Goal: Information Seeking & Learning: Learn about a topic

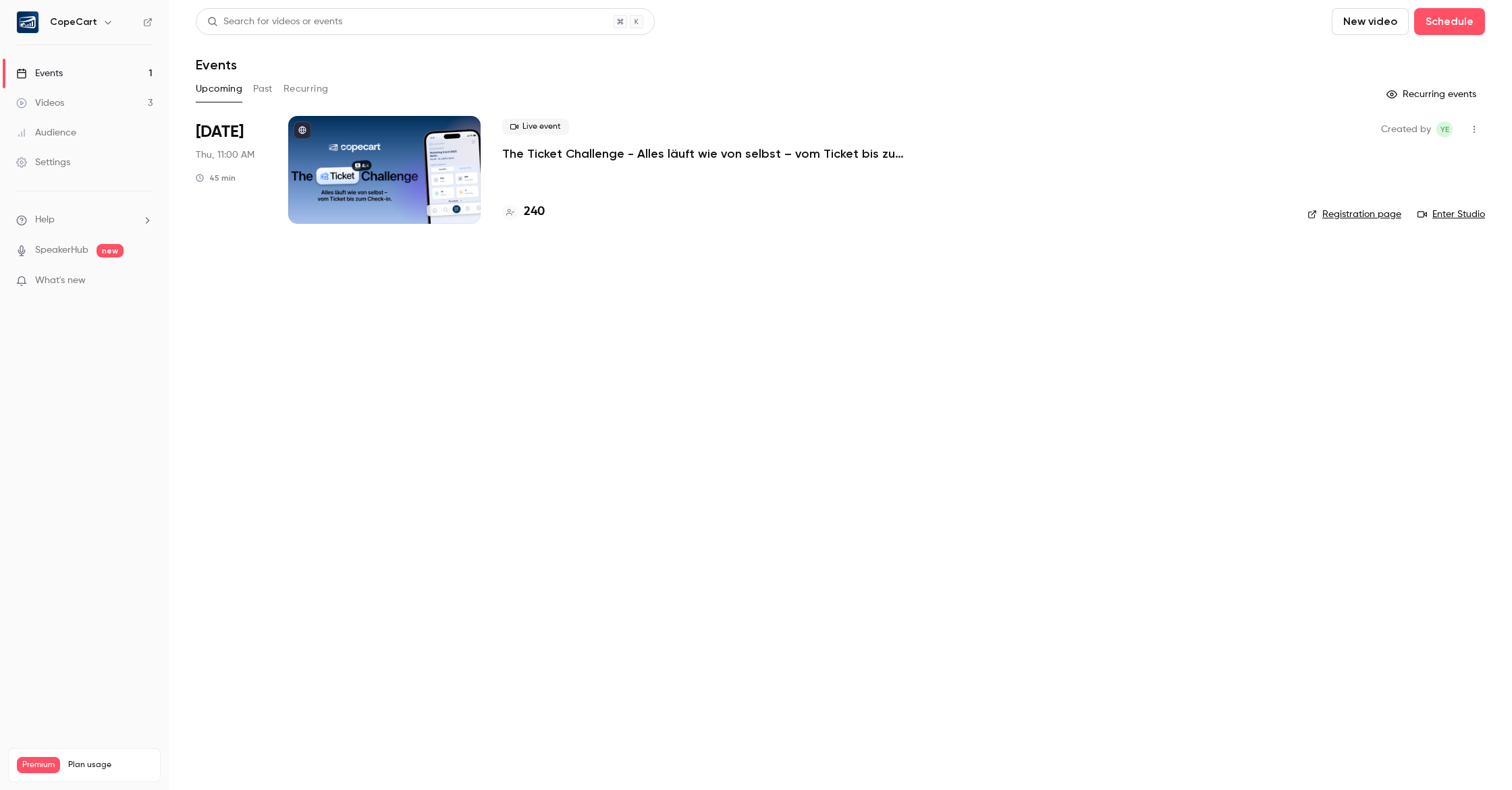
click at [1469, 214] on link "Enter Studio" at bounding box center [1451, 214] width 68 height 14
click at [261, 92] on button "Past" at bounding box center [263, 89] width 19 height 21
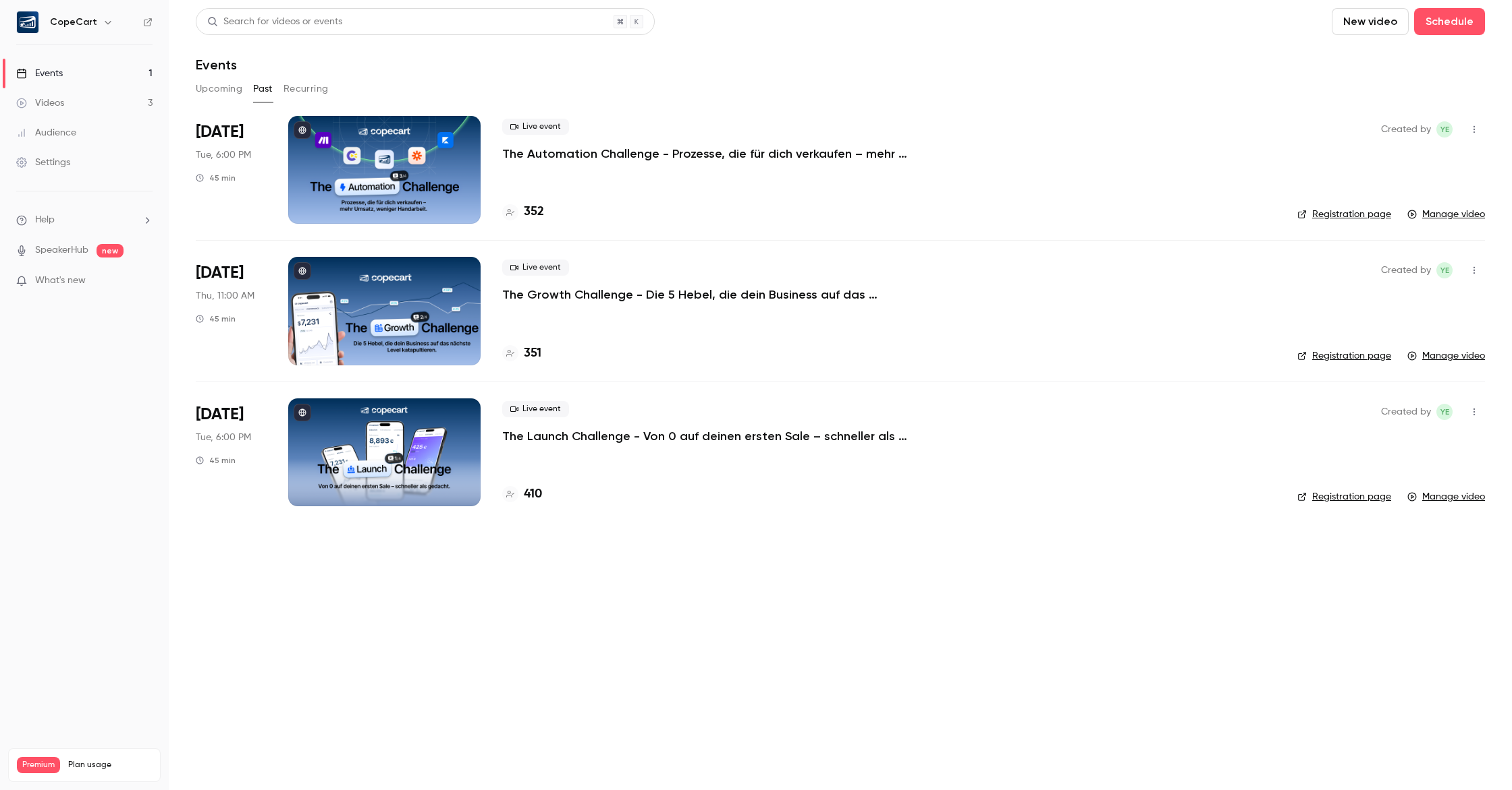
click at [632, 153] on p "The Automation Challenge - Prozesse, die für dich verkaufen – mehr Umsatz, weni…" at bounding box center [704, 153] width 404 height 16
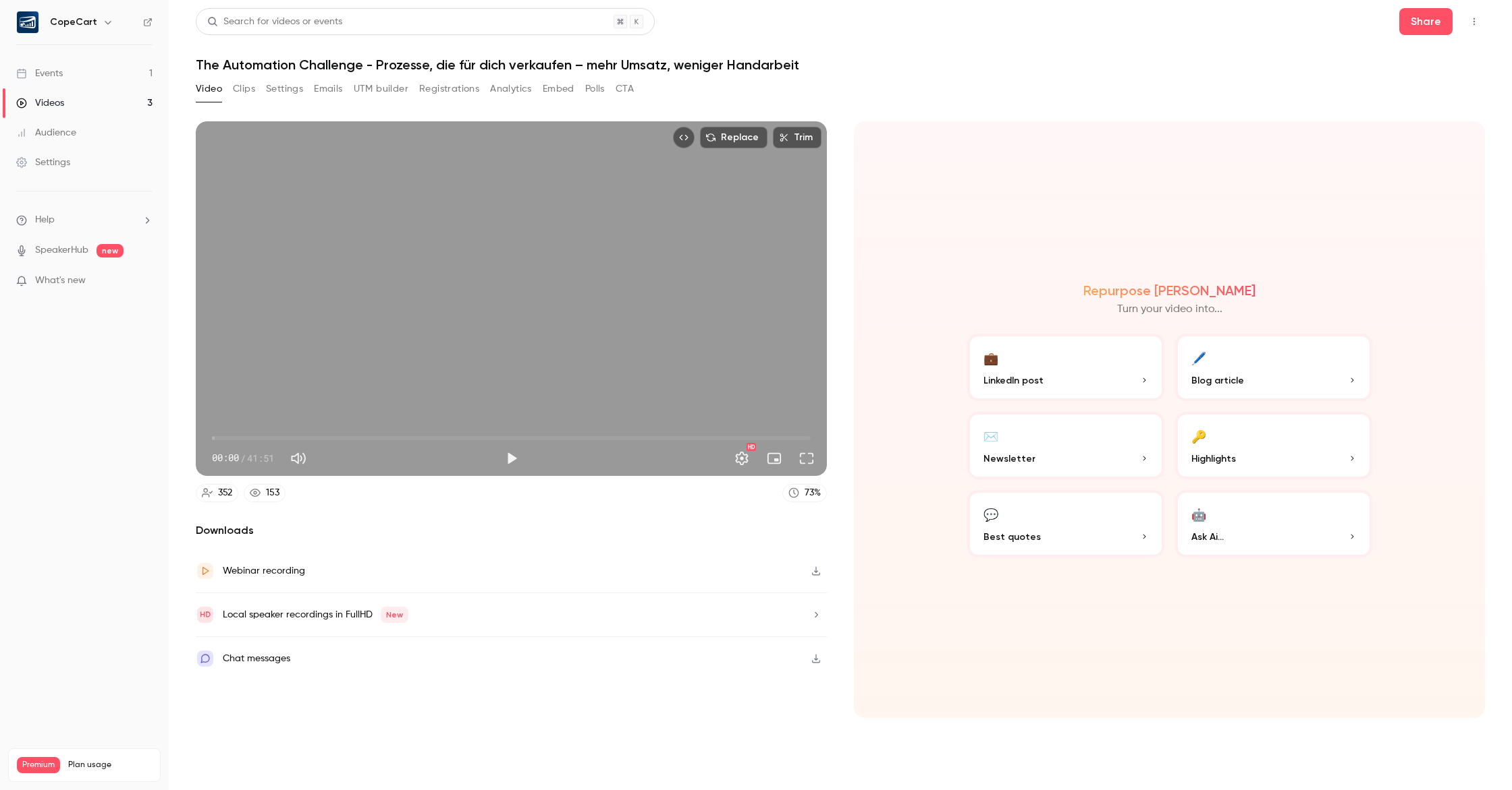
click at [625, 88] on button "CTA" at bounding box center [625, 89] width 18 height 21
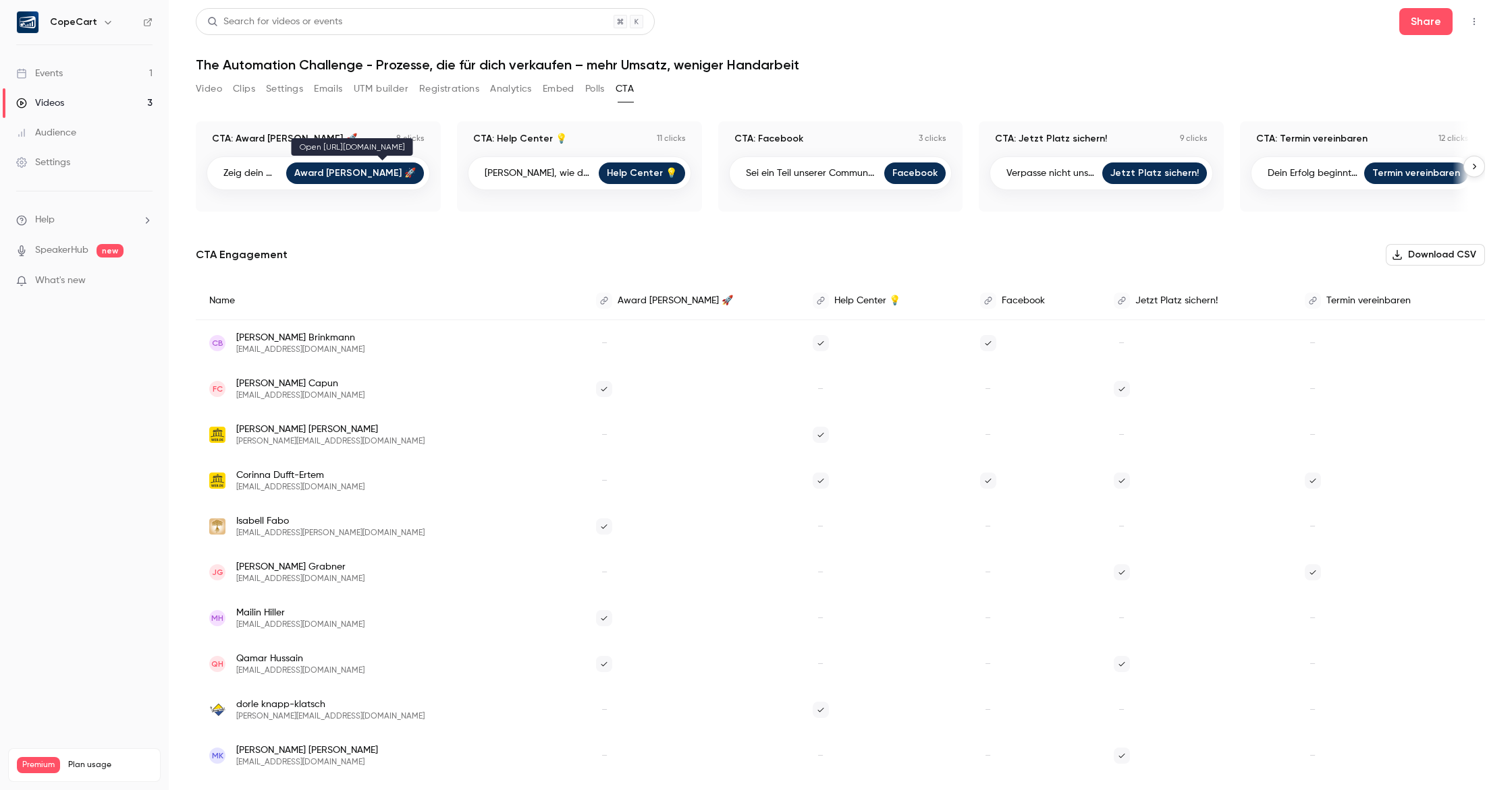
click at [383, 171] on link "Award [PERSON_NAME] 🚀" at bounding box center [355, 174] width 138 height 21
click at [849, 134] on div "CTA: Facebook 3 clicks" at bounding box center [840, 139] width 223 height 14
click at [899, 171] on link "Facebook" at bounding box center [914, 174] width 61 height 21
click at [1403, 173] on link "Termin vereinbaren" at bounding box center [1415, 174] width 104 height 21
